Goal: Share content

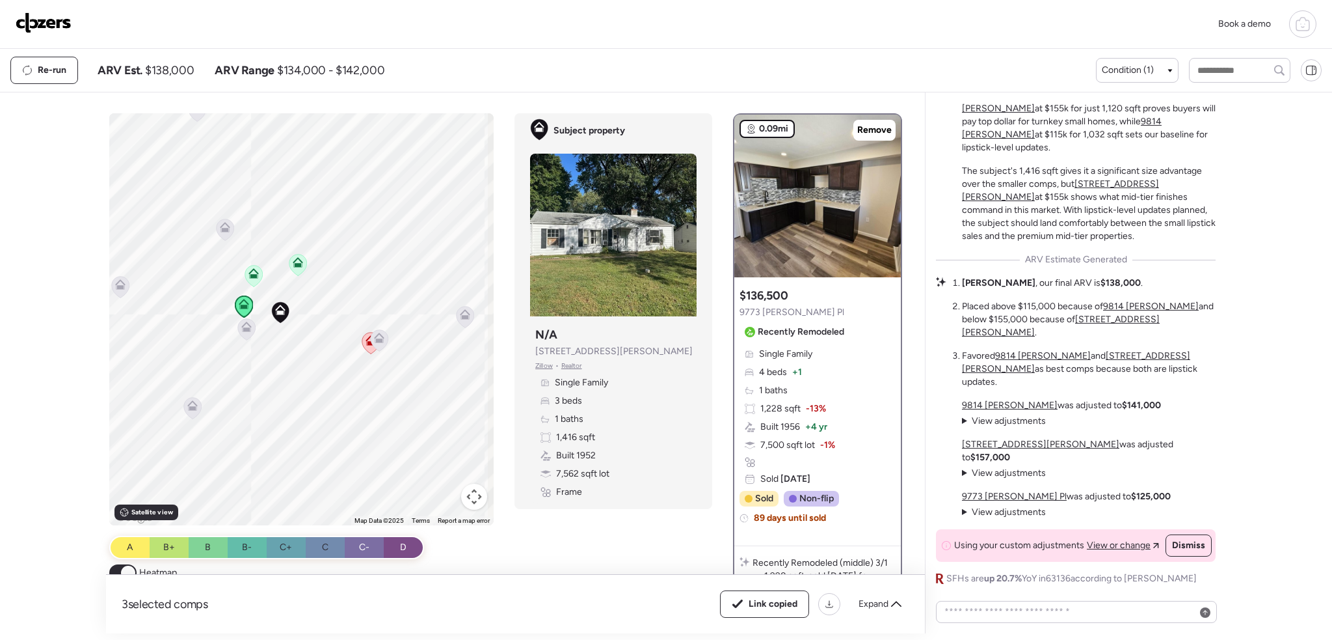
scroll to position [-15, 0]
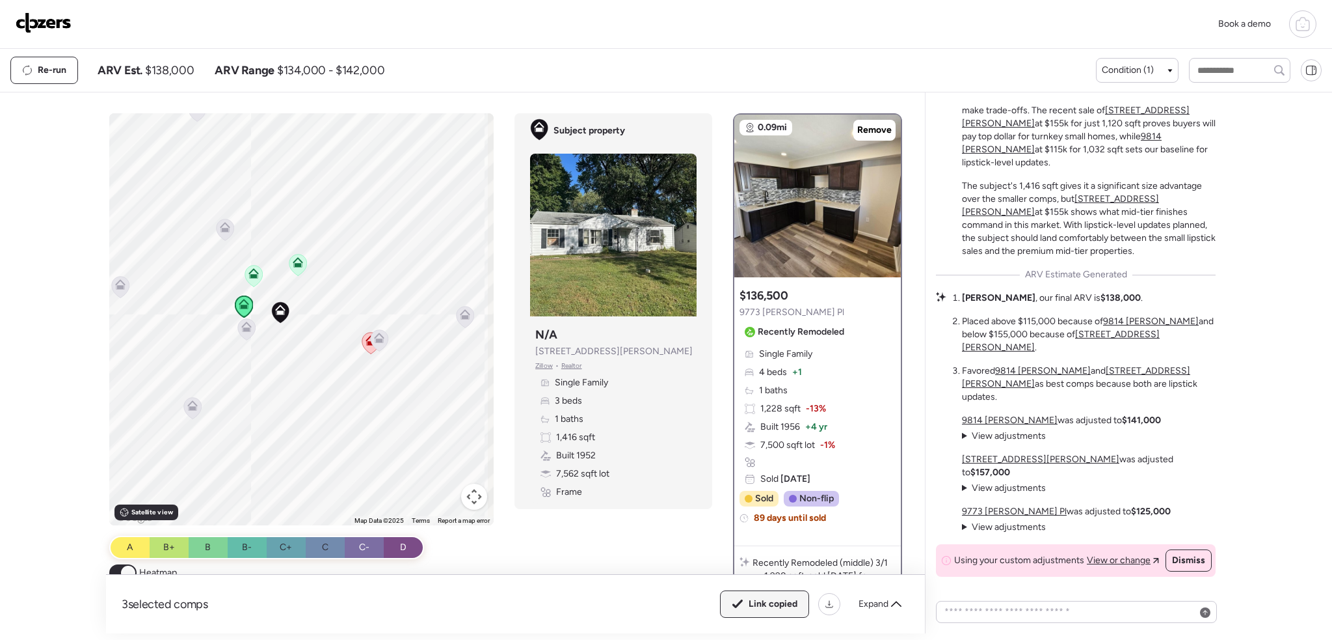
click at [748, 612] on div "Link copied" at bounding box center [765, 604] width 88 height 26
click at [760, 602] on span "Link copied" at bounding box center [773, 603] width 49 height 13
click at [889, 608] on div "Expand" at bounding box center [880, 603] width 59 height 21
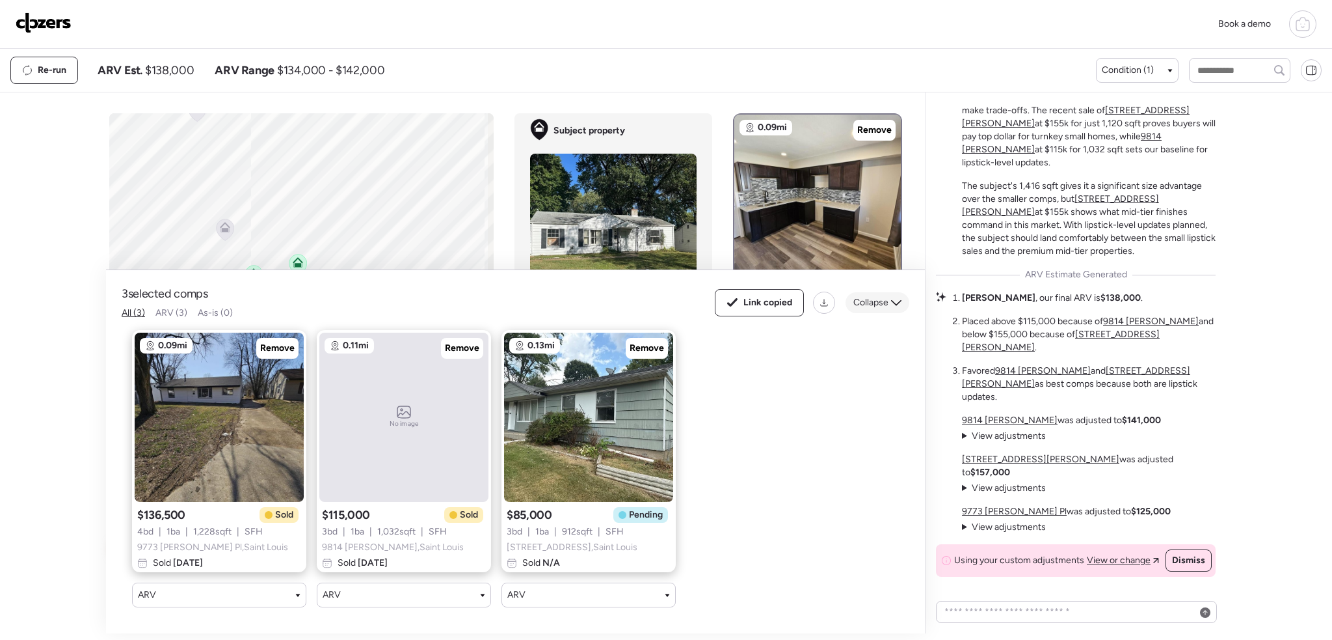
click at [881, 296] on span "Collapse" at bounding box center [871, 302] width 35 height 13
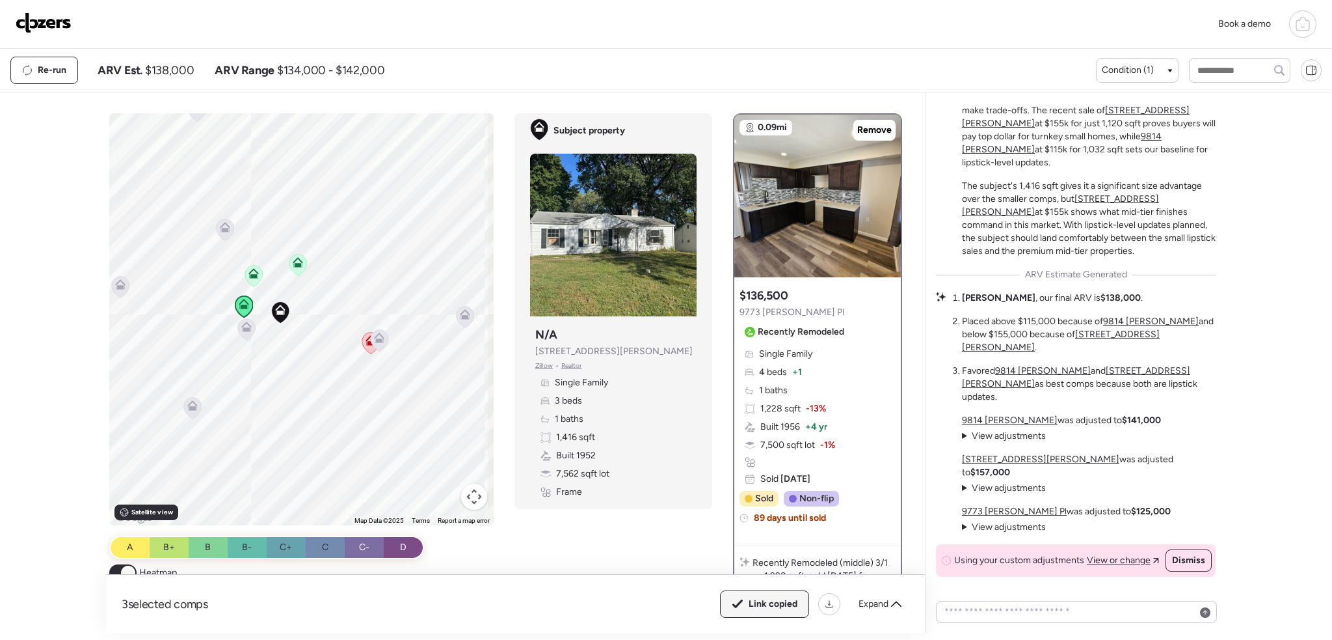
click at [762, 610] on div "Link copied" at bounding box center [765, 604] width 88 height 26
click at [756, 607] on span "Link copied" at bounding box center [773, 603] width 49 height 13
click at [638, 562] on div "To activate drag with keyboard, press Alt + Enter. Once in keyboard drag state,…" at bounding box center [508, 373] width 798 height 520
click at [742, 609] on div "Link copied" at bounding box center [765, 604] width 88 height 26
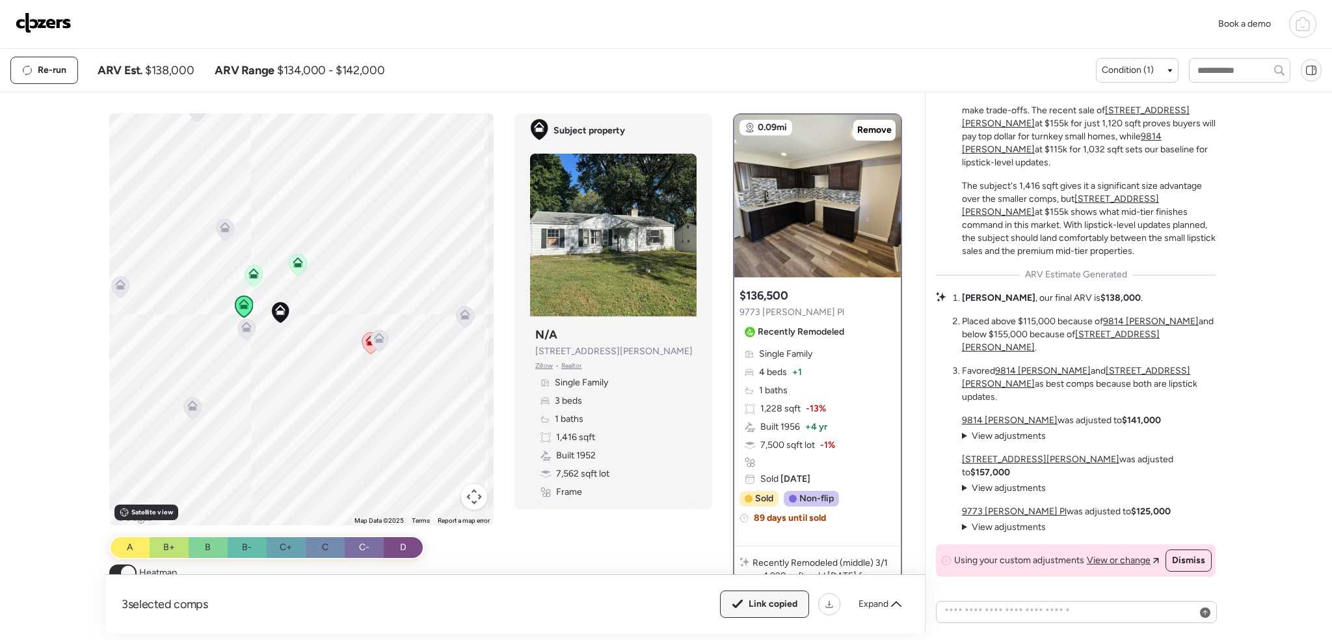
click at [753, 609] on span "Link copied" at bounding box center [773, 603] width 49 height 13
